Goal: Information Seeking & Learning: Learn about a topic

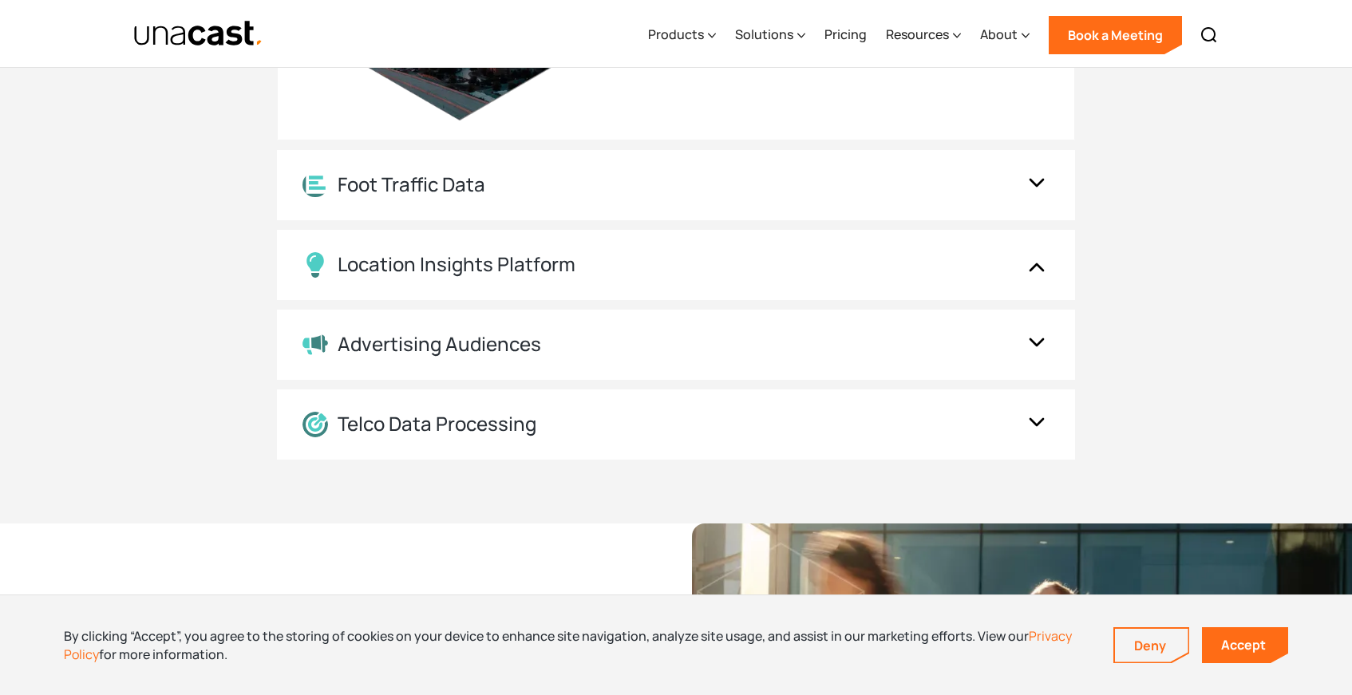
scroll to position [1914, 0]
click at [508, 192] on div "Foot Traffic Data" at bounding box center [659, 184] width 715 height 25
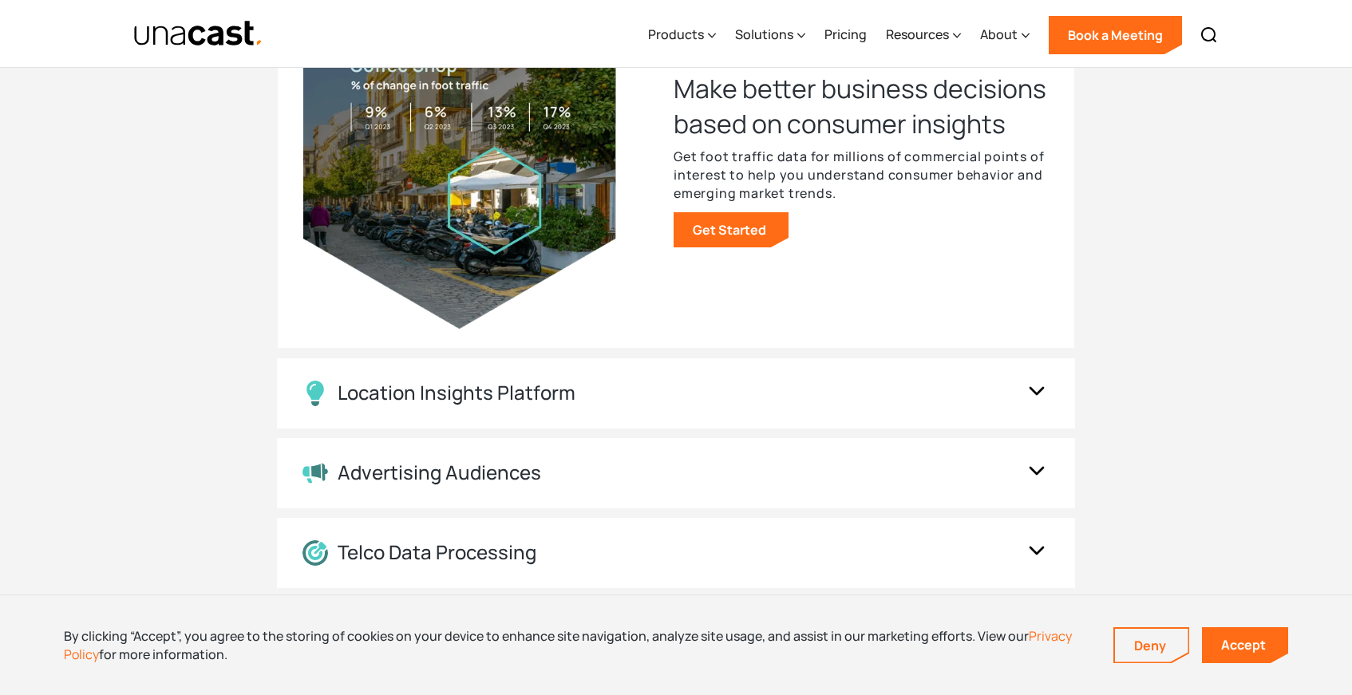
scroll to position [1813, 0]
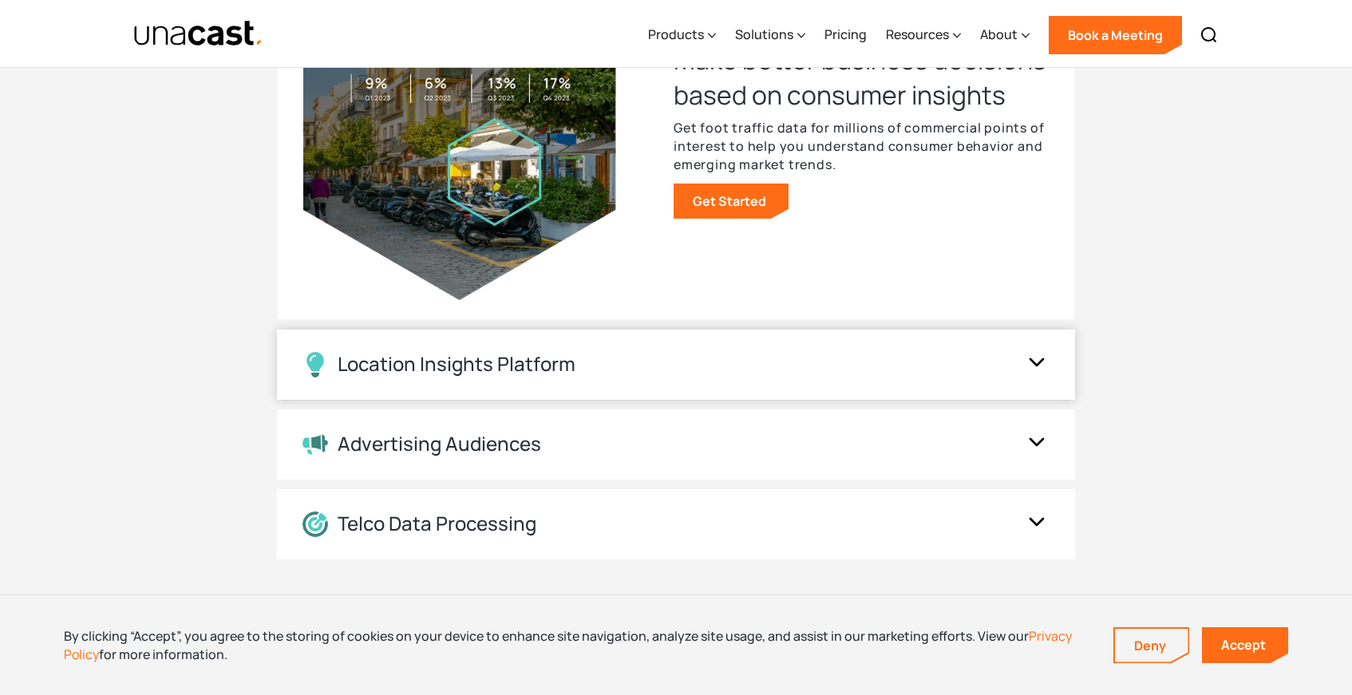
click at [603, 370] on div "Location Insights Platform" at bounding box center [659, 365] width 715 height 26
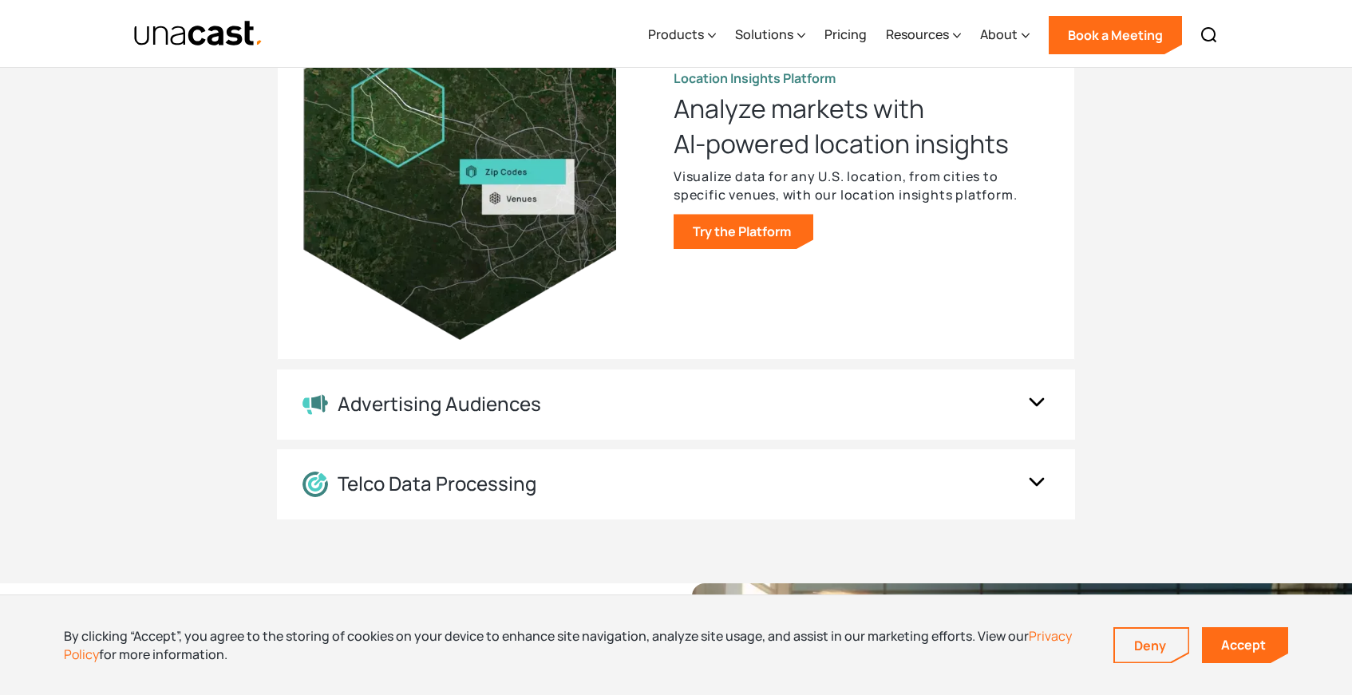
scroll to position [1855, 0]
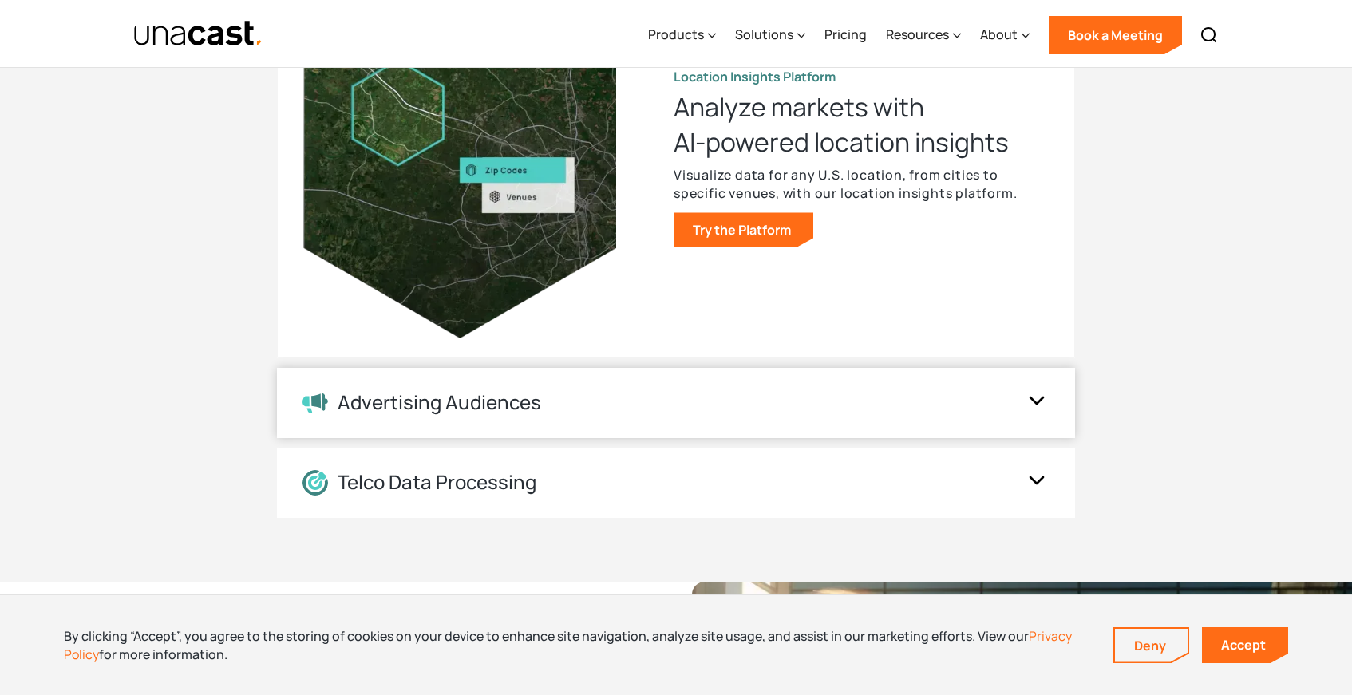
click at [560, 414] on div "Advertising Audiences" at bounding box center [676, 403] width 798 height 70
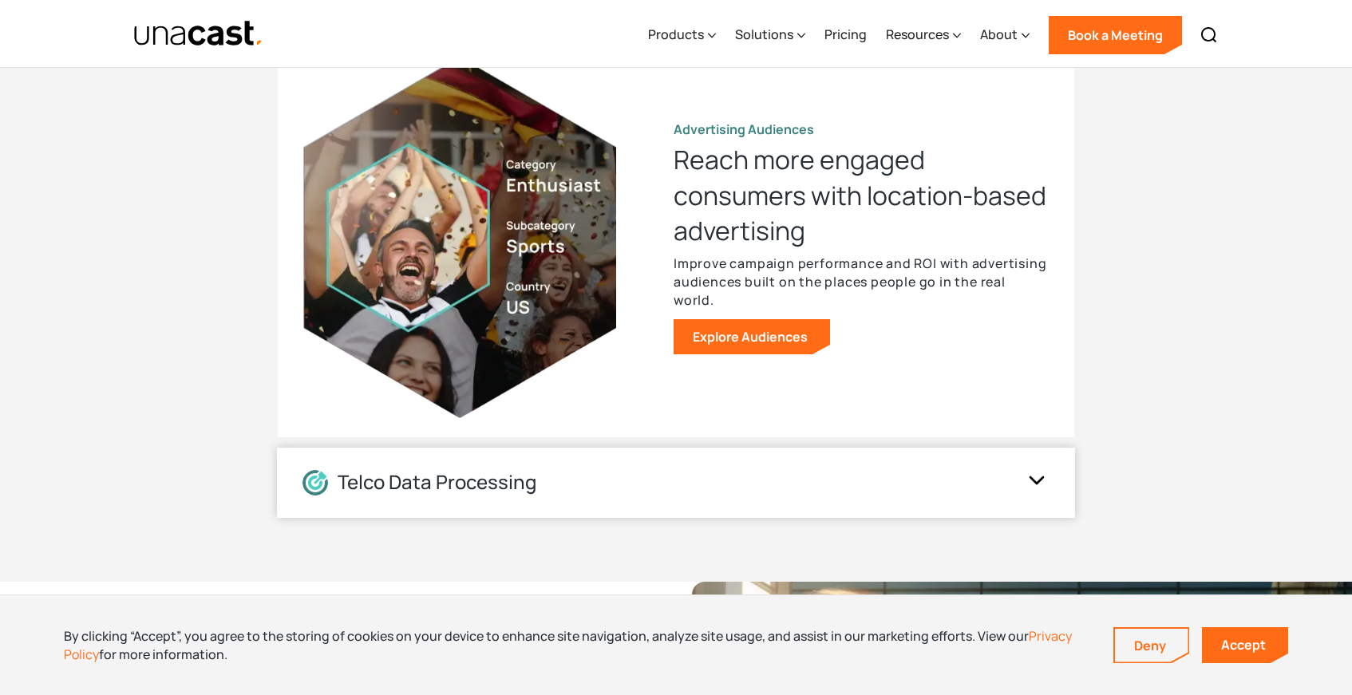
click at [584, 472] on div "Telco Data Processing" at bounding box center [659, 483] width 715 height 26
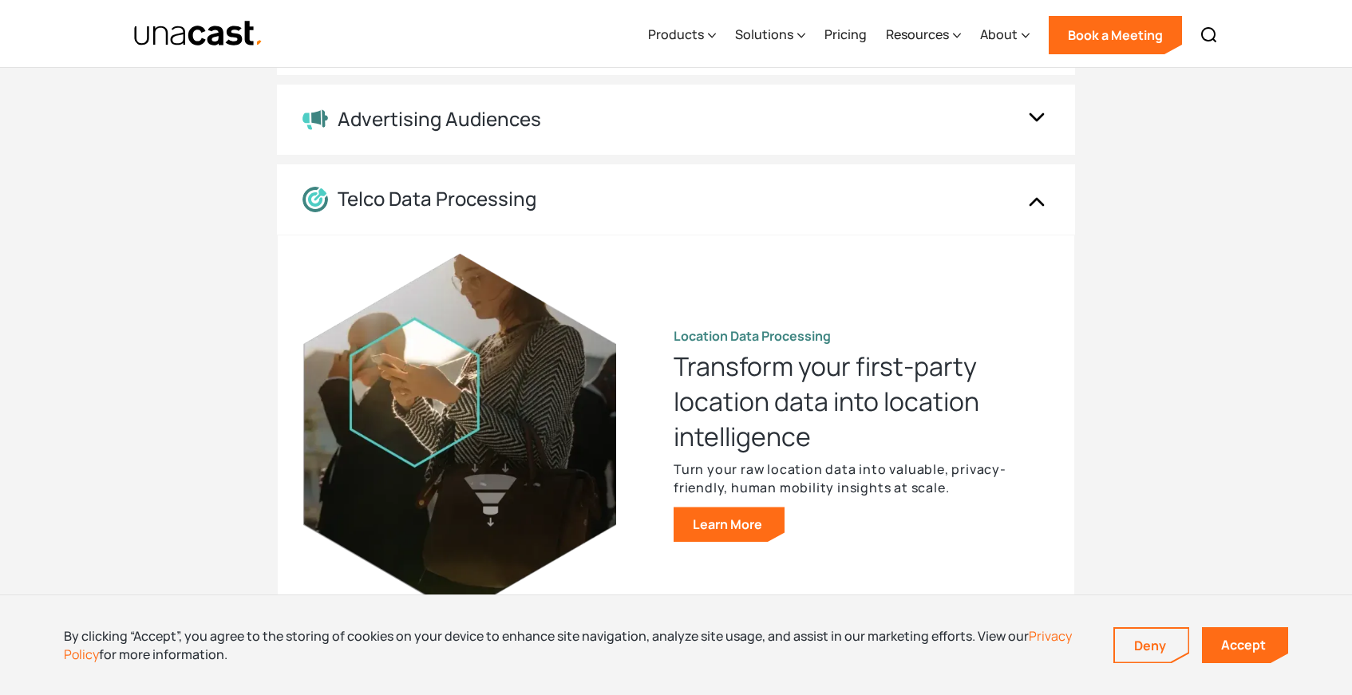
scroll to position [1713, 0]
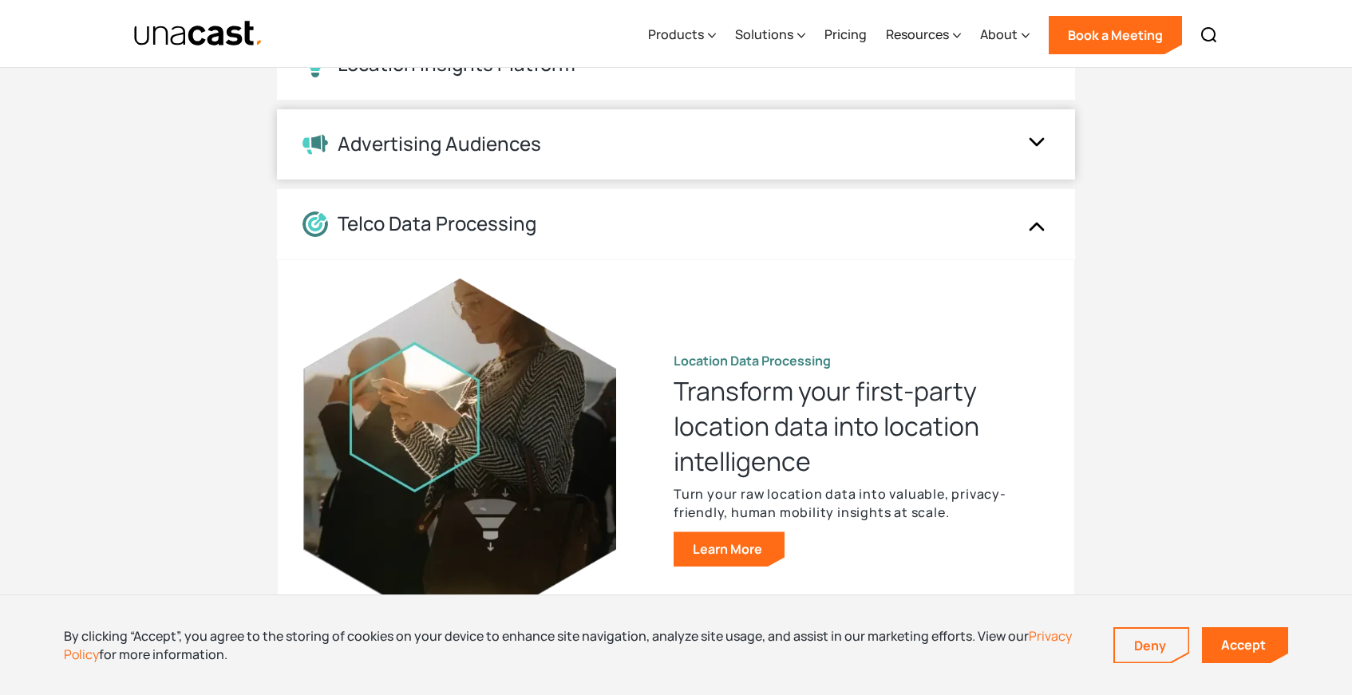
click at [545, 133] on div "Advertising Audiences" at bounding box center [659, 143] width 715 height 23
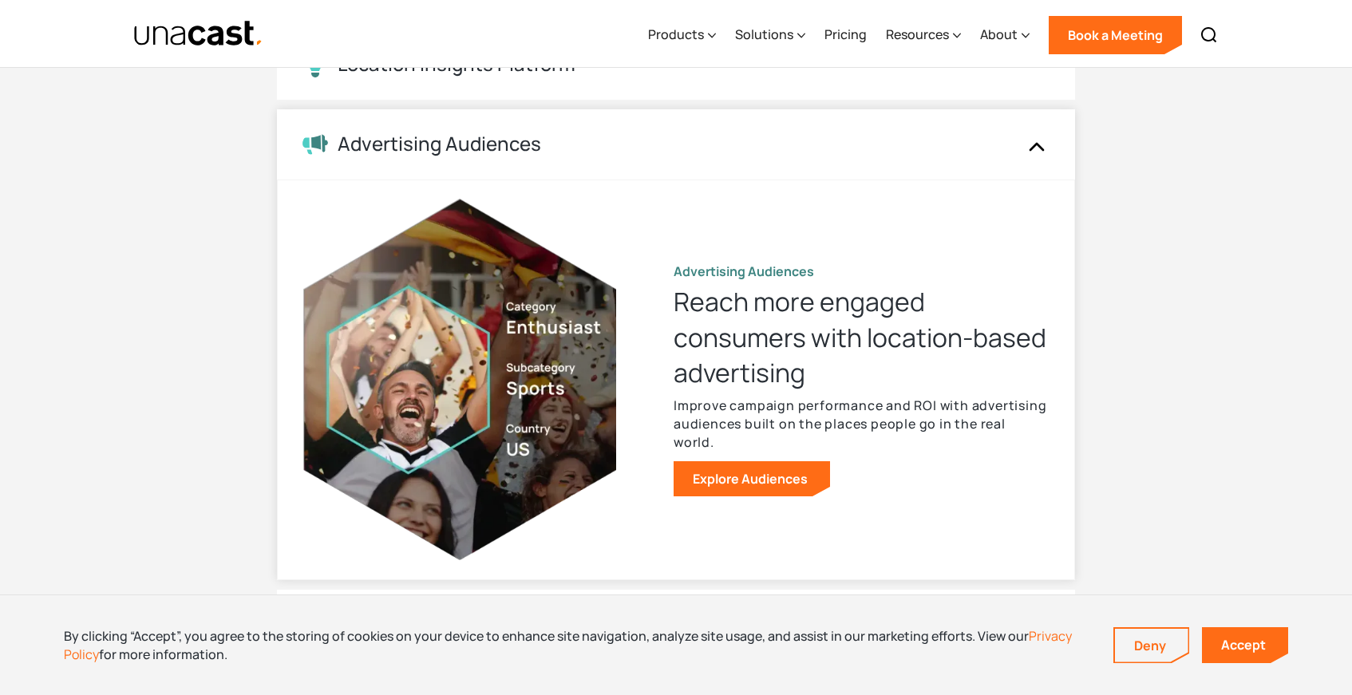
click at [561, 137] on div "Advertising Audiences" at bounding box center [659, 143] width 715 height 23
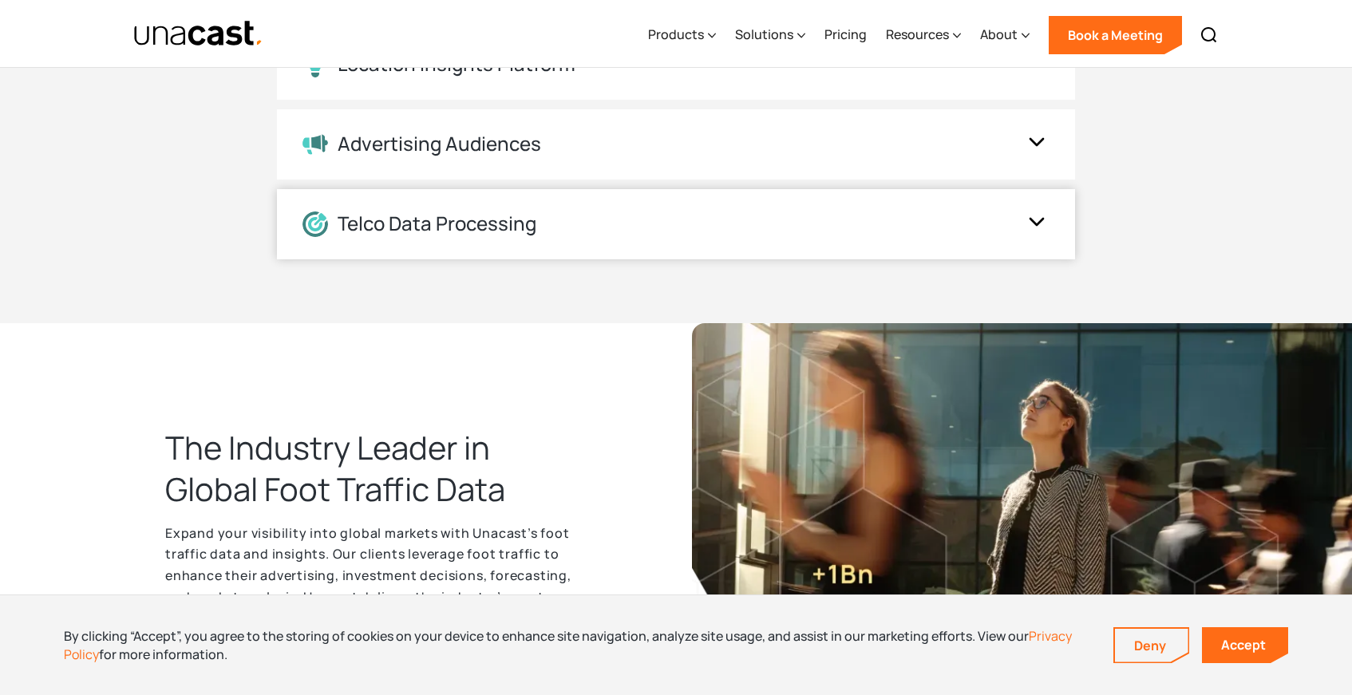
click at [433, 224] on div "Telco Data Processing" at bounding box center [437, 223] width 199 height 23
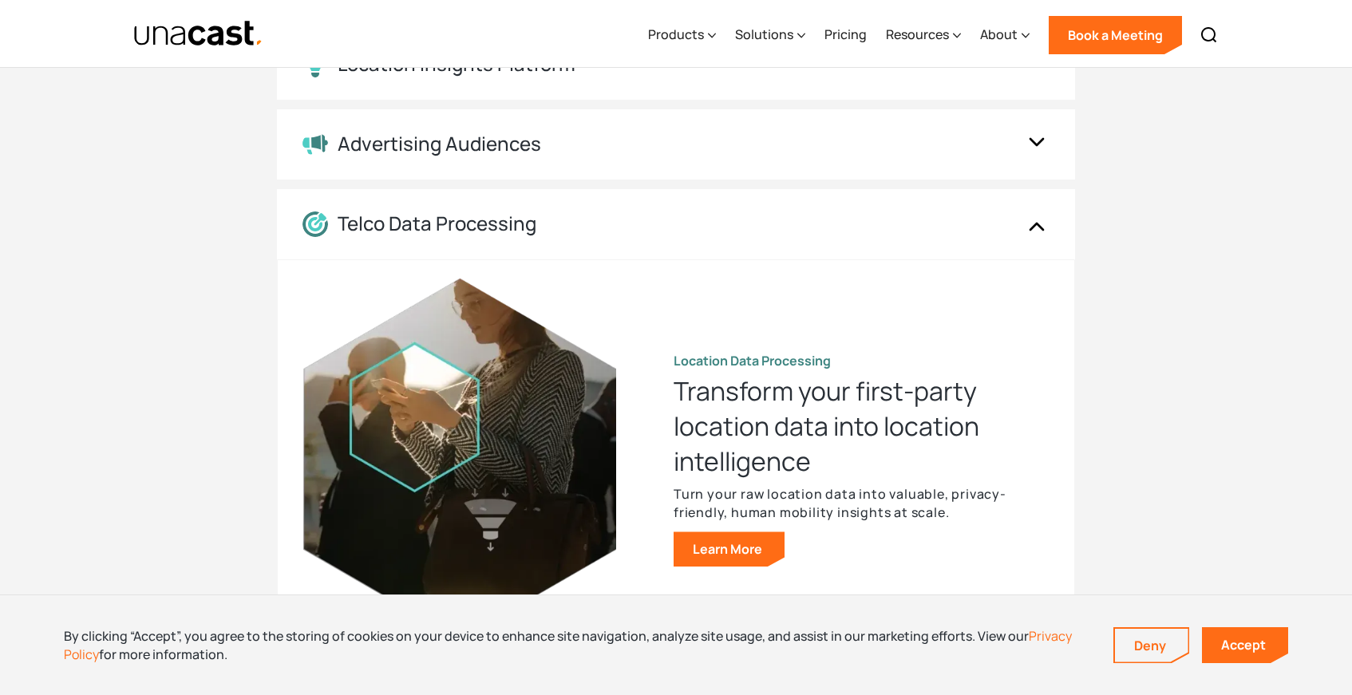
scroll to position [2371, 0]
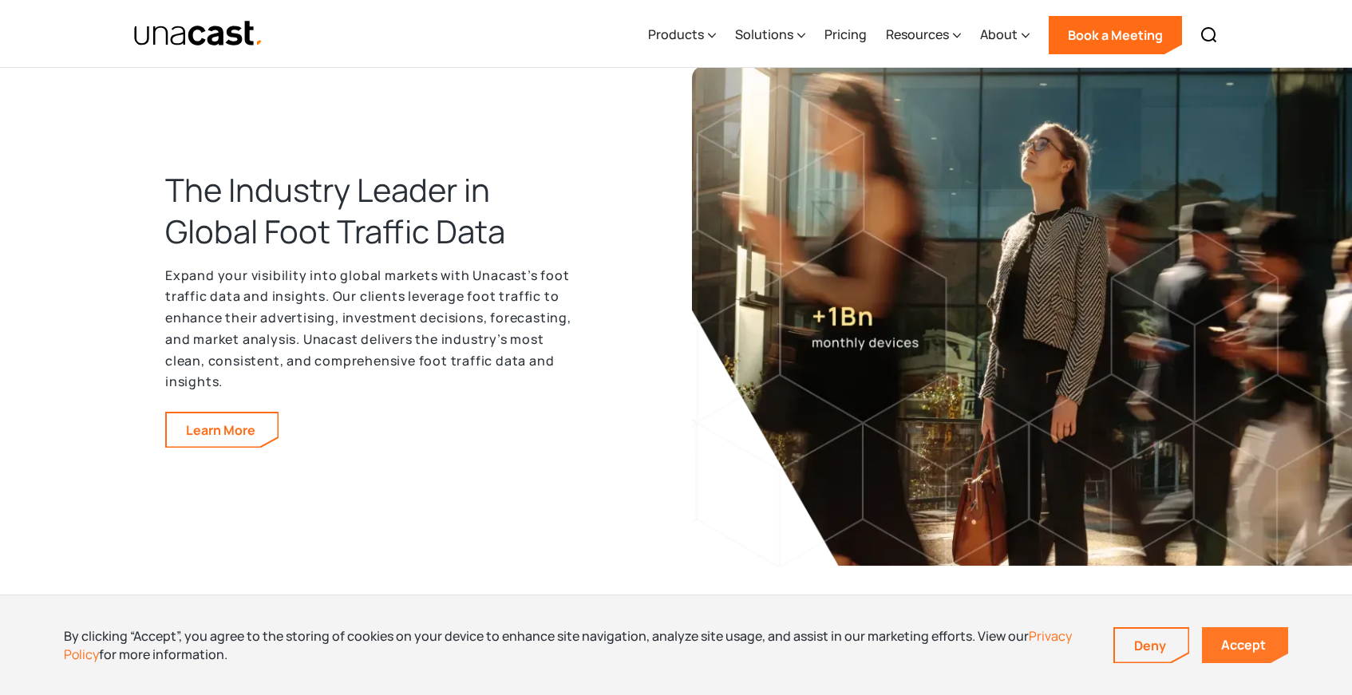
click at [1268, 646] on link "Accept" at bounding box center [1245, 645] width 86 height 36
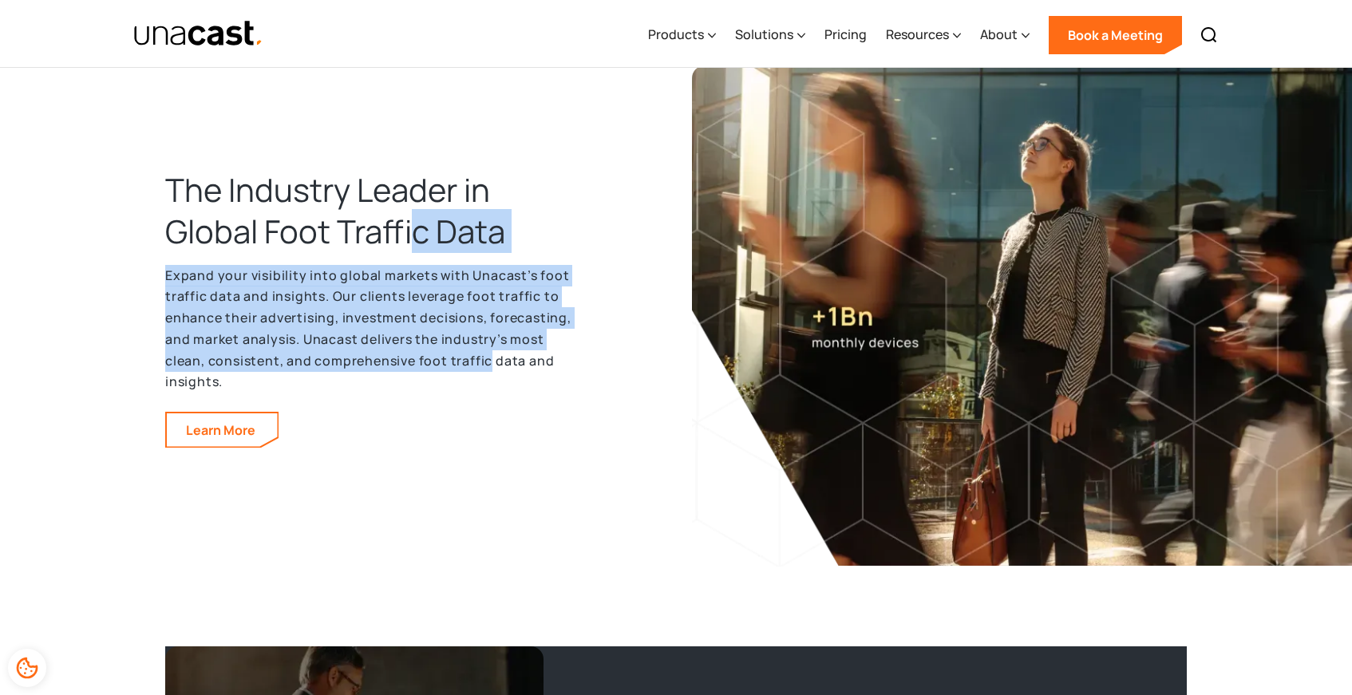
drag, startPoint x: 409, startPoint y: 222, endPoint x: 502, endPoint y: 388, distance: 190.1
click at [502, 385] on div "The Industry Leader in Global Foot Traffic Data Expand your visibility into glo…" at bounding box center [372, 308] width 415 height 279
click at [502, 392] on p "Expand your visibility into global markets with Unacast’s foot traffic data and…" at bounding box center [372, 329] width 415 height 128
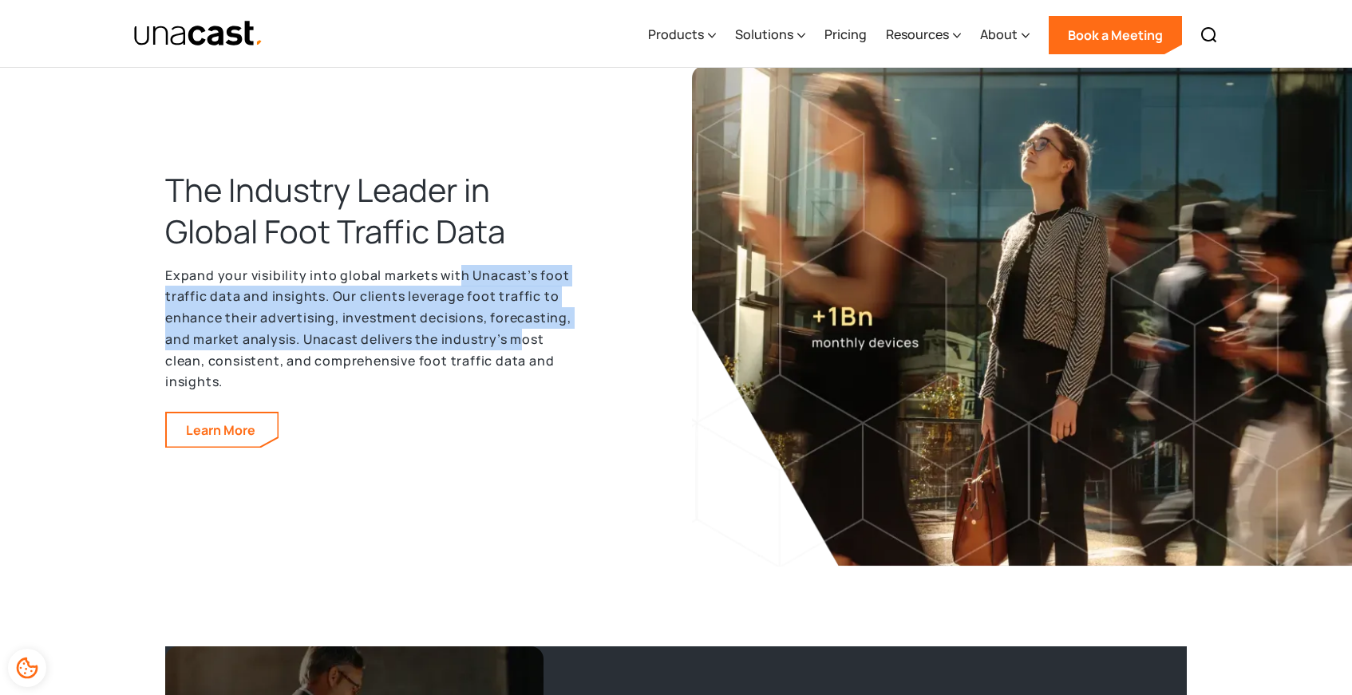
drag, startPoint x: 455, startPoint y: 264, endPoint x: 551, endPoint y: 385, distance: 153.9
click at [550, 383] on p "Expand your visibility into global markets with Unacast’s foot traffic data and…" at bounding box center [372, 329] width 415 height 128
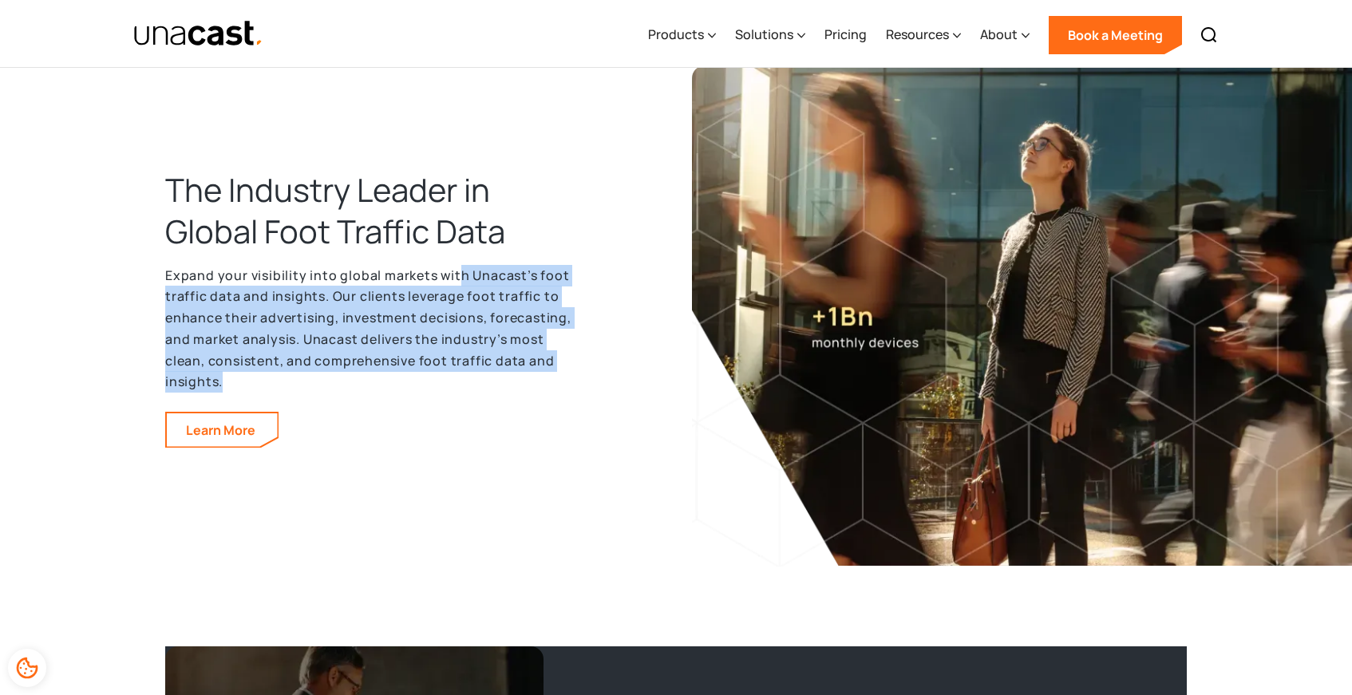
click at [551, 385] on p "Expand your visibility into global markets with Unacast’s foot traffic data and…" at bounding box center [372, 329] width 415 height 128
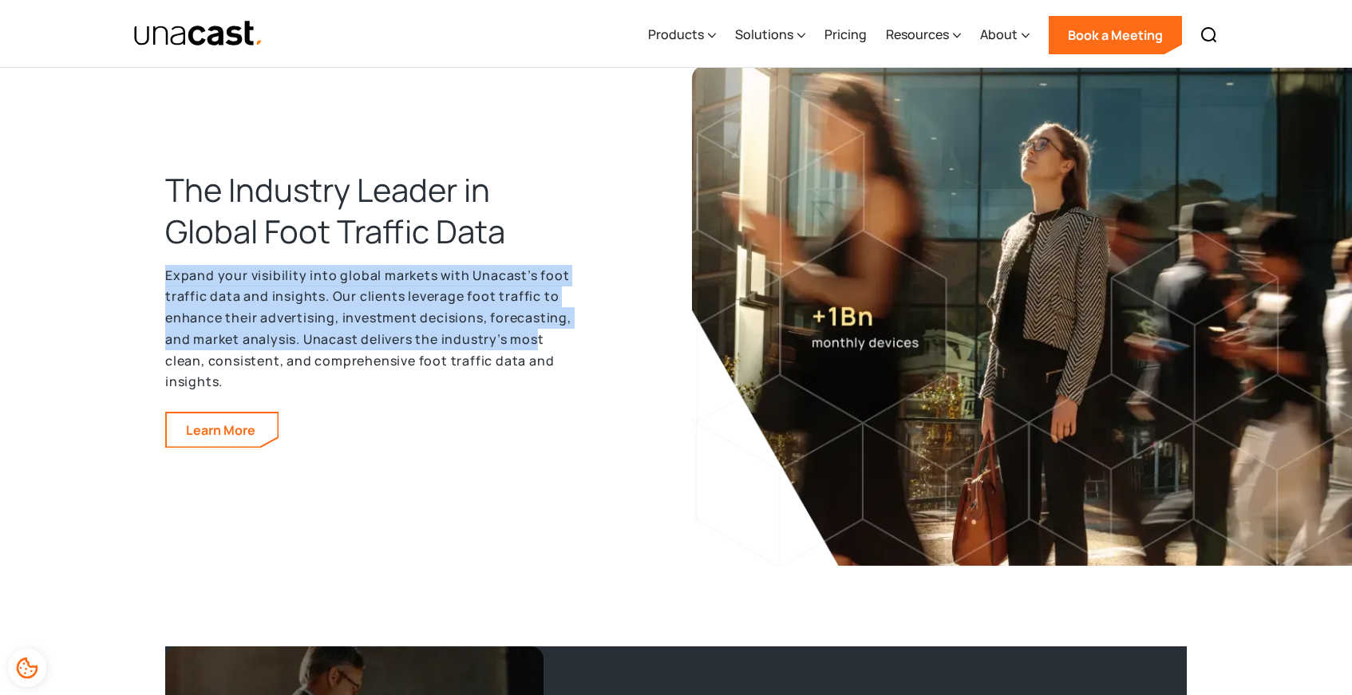
drag, startPoint x: 446, startPoint y: 254, endPoint x: 563, endPoint y: 377, distance: 169.3
click at [560, 372] on div "The Industry Leader in Global Foot Traffic Data Expand your visibility into glo…" at bounding box center [372, 308] width 415 height 279
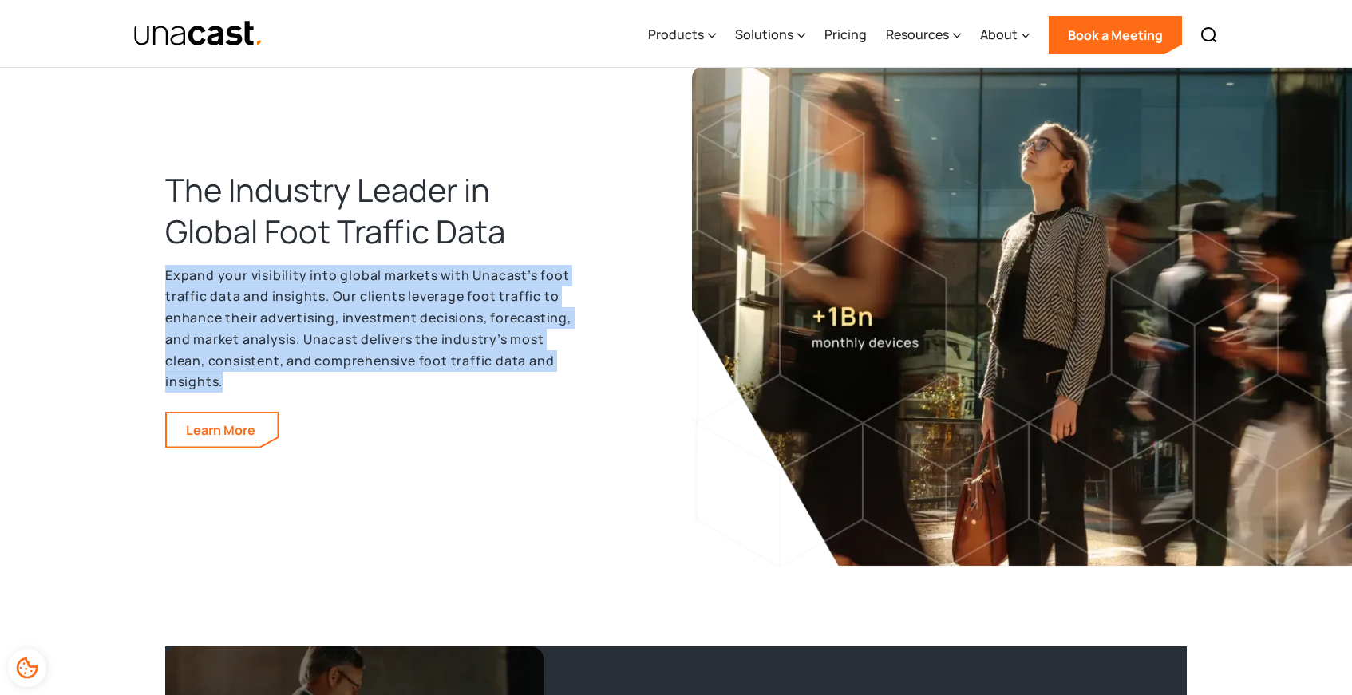
click at [563, 377] on p "Expand your visibility into global markets with Unacast’s foot traffic data and…" at bounding box center [372, 329] width 415 height 128
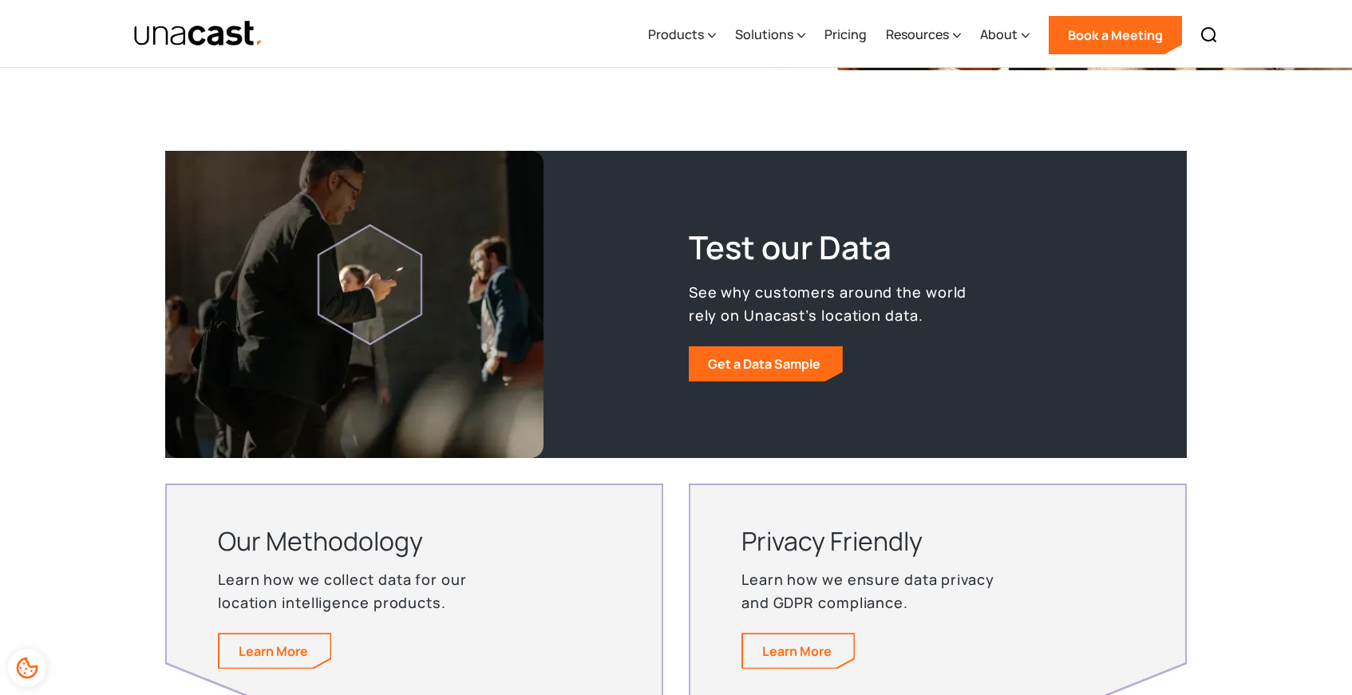
scroll to position [3071, 0]
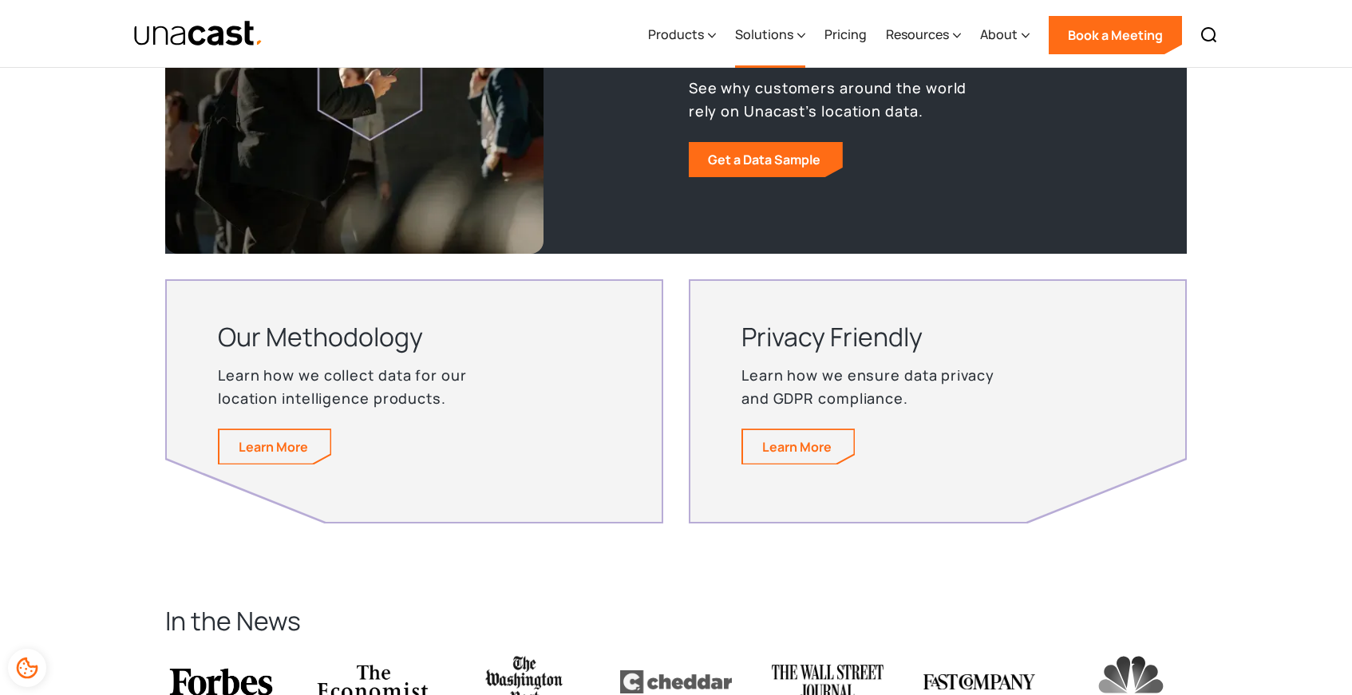
click at [788, 34] on div "Solutions" at bounding box center [764, 34] width 58 height 19
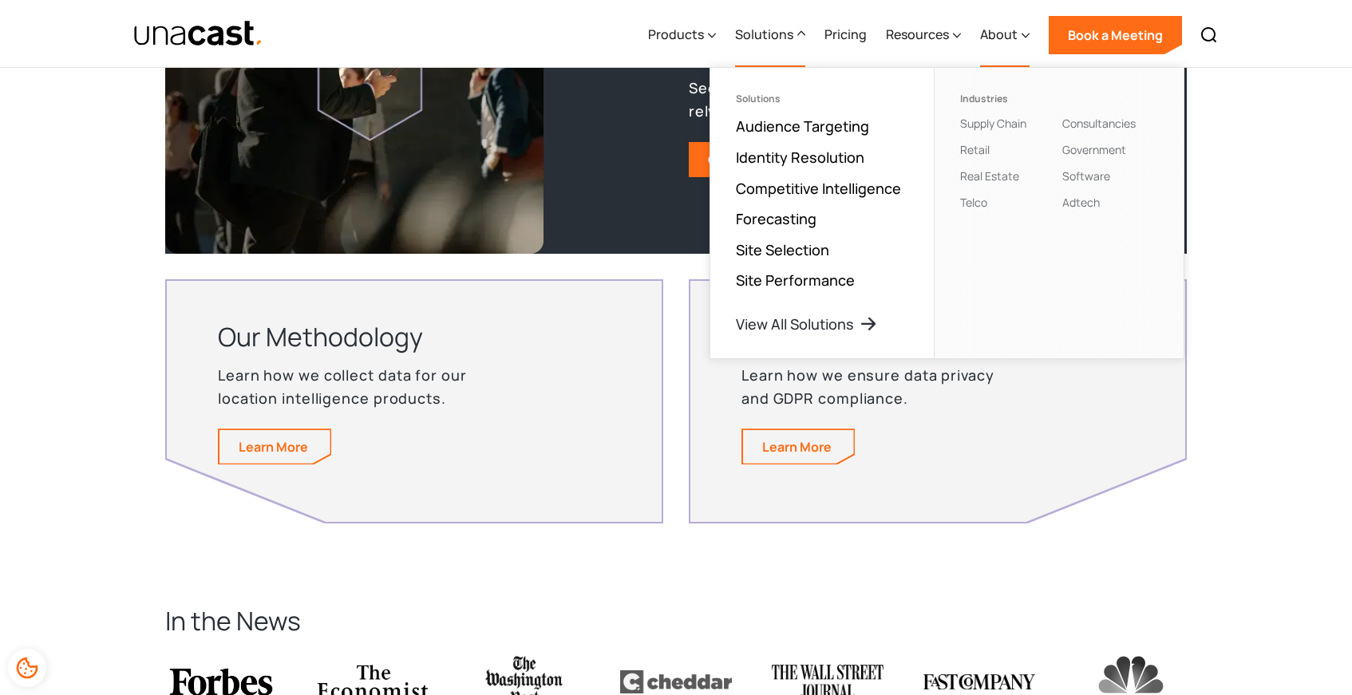
click at [992, 38] on div "About" at bounding box center [999, 34] width 38 height 19
